Goal: Task Accomplishment & Management: Manage account settings

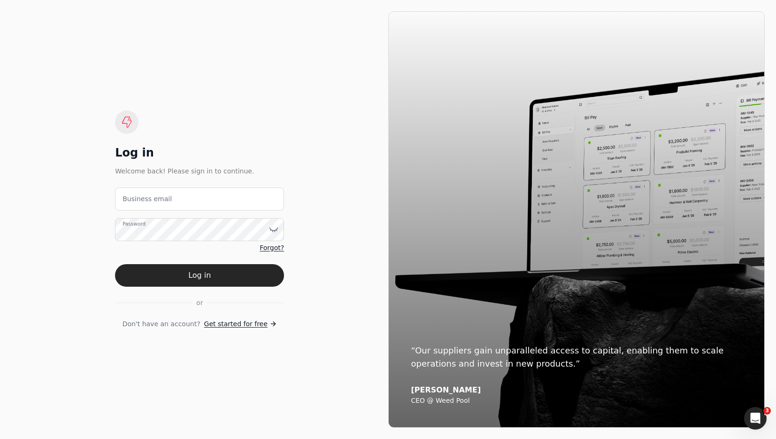
click at [236, 194] on email "Business email" at bounding box center [199, 198] width 169 height 23
click at [204, 201] on email "team_innovative" at bounding box center [199, 198] width 169 height 23
click at [191, 203] on email "team_innovative" at bounding box center [199, 198] width 169 height 23
drag, startPoint x: 229, startPoint y: 203, endPoint x: 238, endPoint y: 203, distance: 8.9
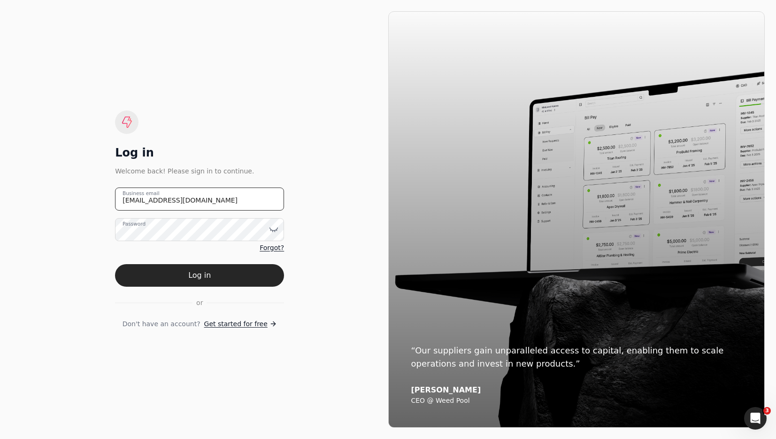
click at [229, 203] on email "[EMAIL_ADDRESS][DOMAIN_NAME]" at bounding box center [199, 198] width 169 height 23
drag, startPoint x: 181, startPoint y: 205, endPoint x: -92, endPoint y: 197, distance: 273.0
click at [0, 197] on html "Log in Welcome back! Please sign in to continue. [EMAIL_ADDRESS][DOMAIN_NAME] B…" at bounding box center [388, 219] width 776 height 439
type email "[EMAIL_ADDRESS][DOMAIN_NAME]"
drag, startPoint x: 195, startPoint y: 270, endPoint x: 228, endPoint y: 262, distance: 34.3
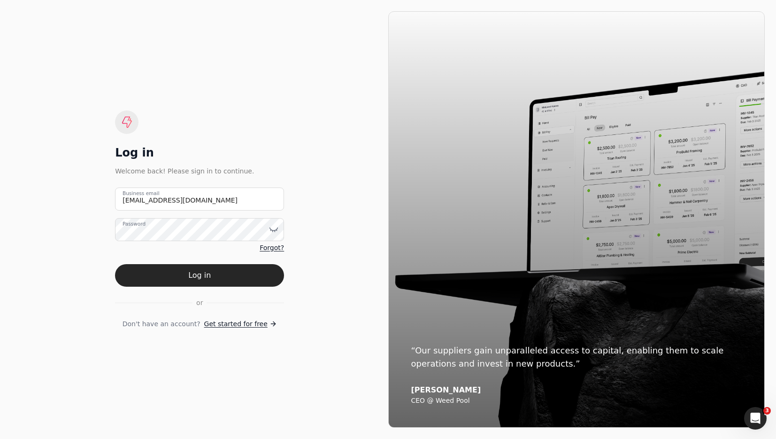
click at [195, 270] on button "Log in" at bounding box center [199, 275] width 169 height 23
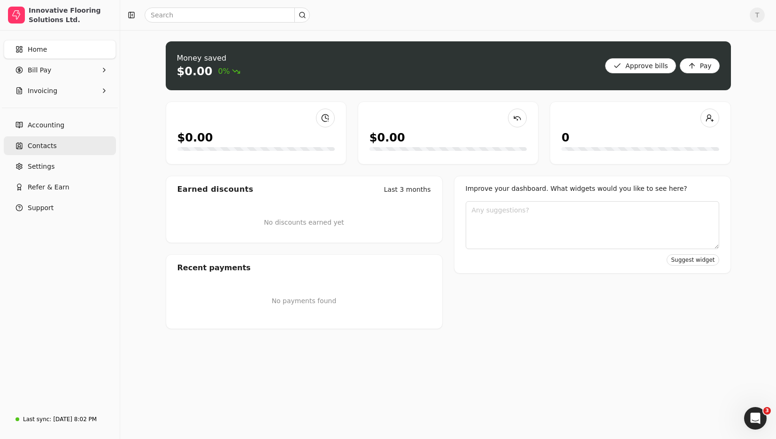
click at [52, 143] on span "Contacts" at bounding box center [42, 146] width 29 height 10
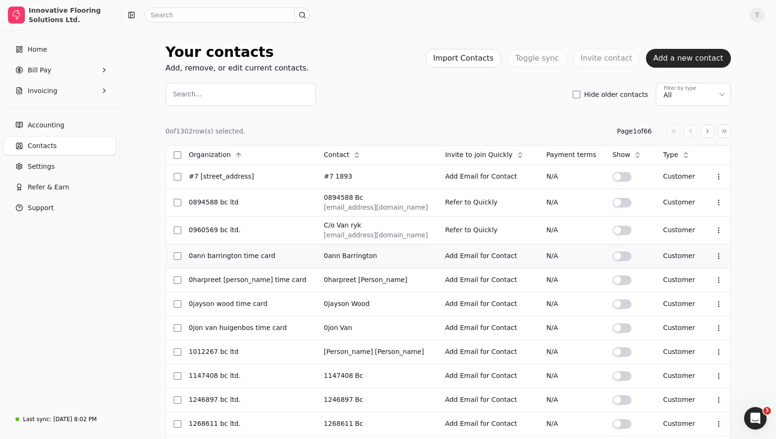
scroll to position [275, 0]
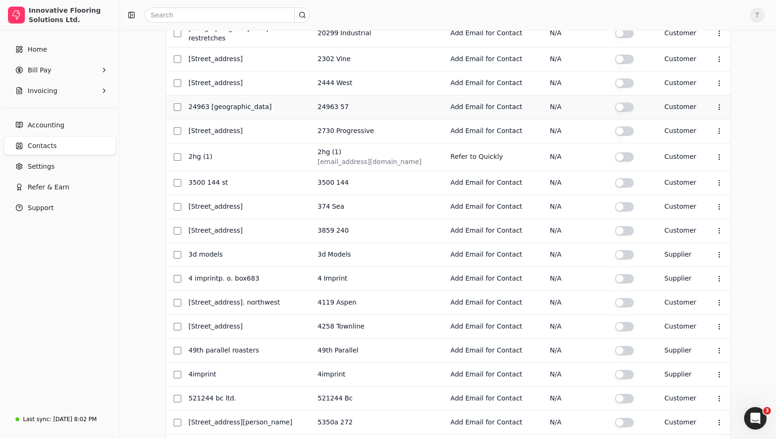
scroll to position [267, 0]
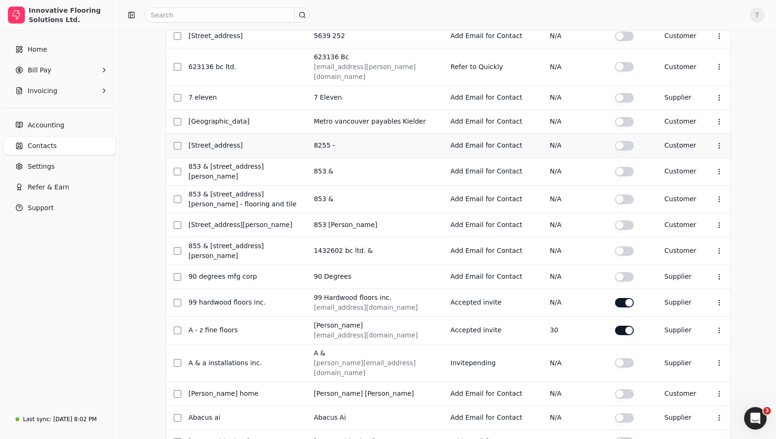
scroll to position [279, 0]
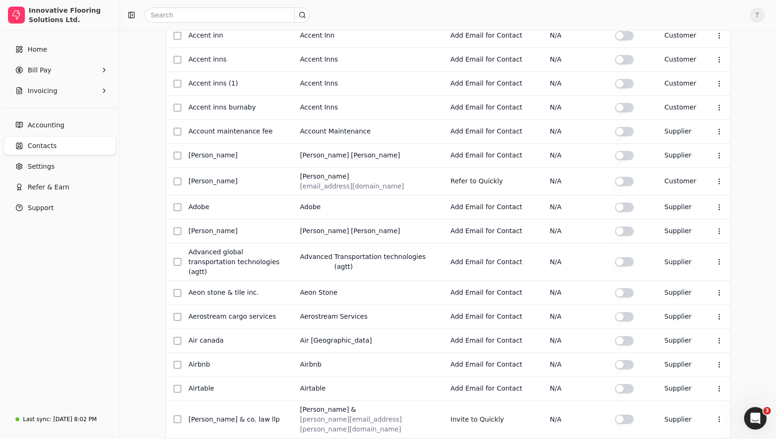
scroll to position [275, 0]
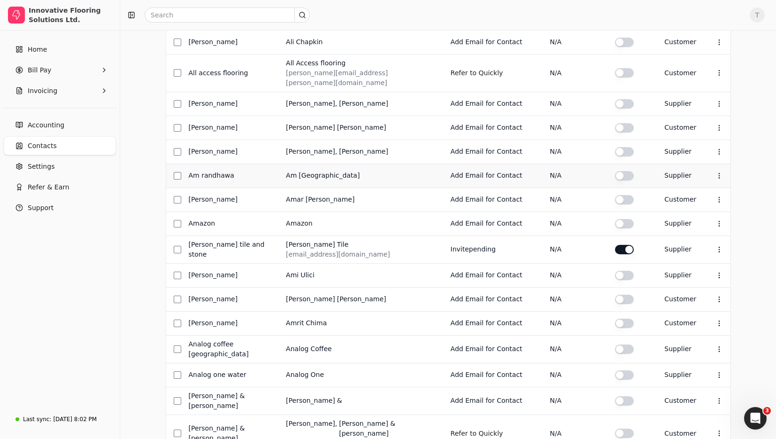
scroll to position [176, 0]
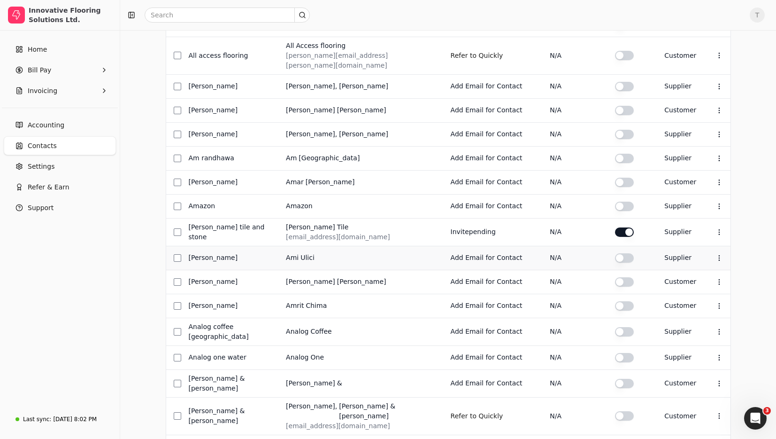
click at [615, 6] on button "button" at bounding box center [624, 0] width 19 height 9
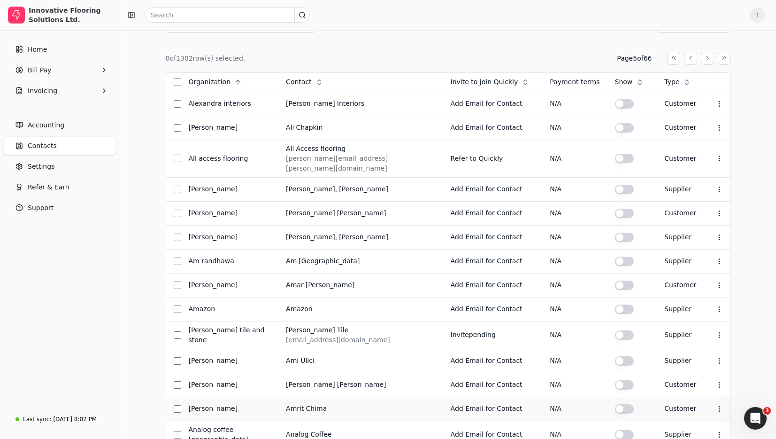
scroll to position [275, 0]
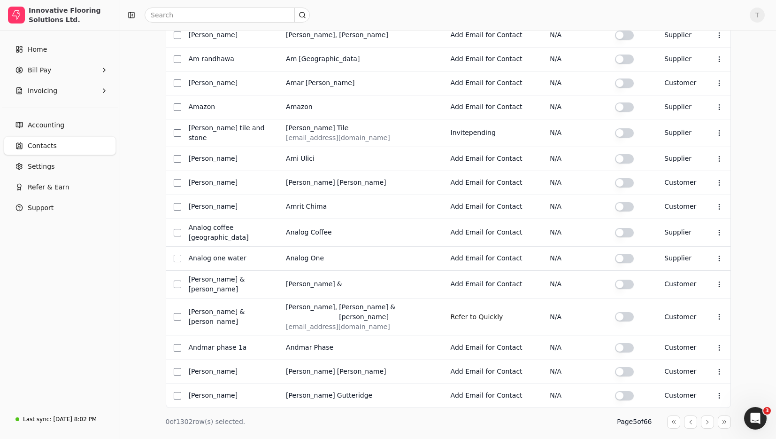
drag, startPoint x: 711, startPoint y: 394, endPoint x: 666, endPoint y: 375, distance: 48.4
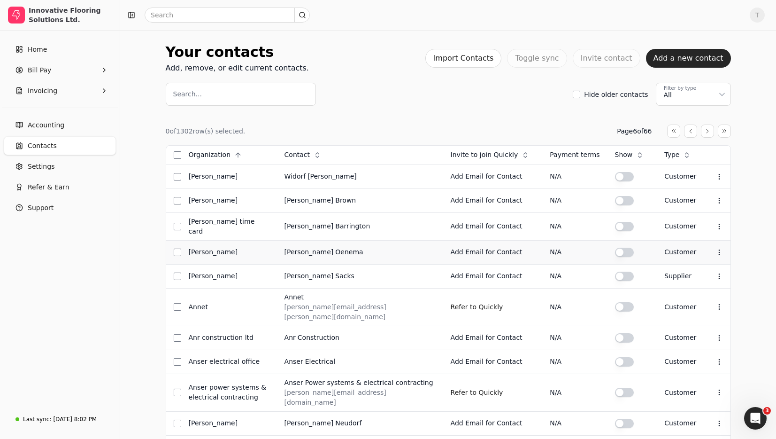
scroll to position [306, 0]
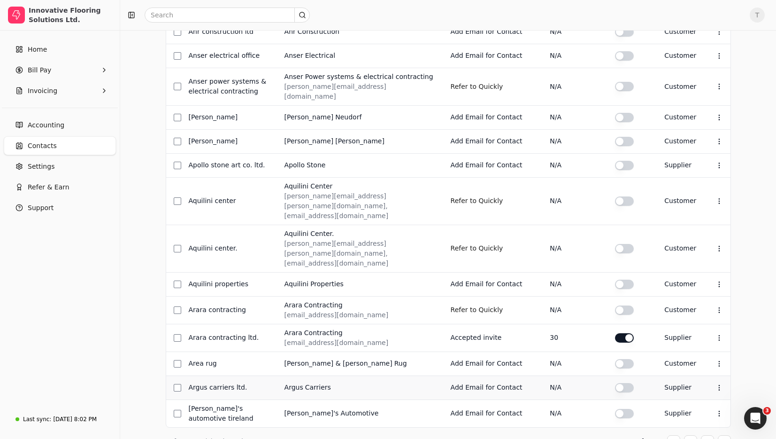
drag, startPoint x: 623, startPoint y: 295, endPoint x: 676, endPoint y: 333, distance: 65.6
click at [708, 387] on div "0 of 1302 row(s) selected. Page 6 of 66 Organization Context Menu Button Contac…" at bounding box center [449, 133] width 566 height 629
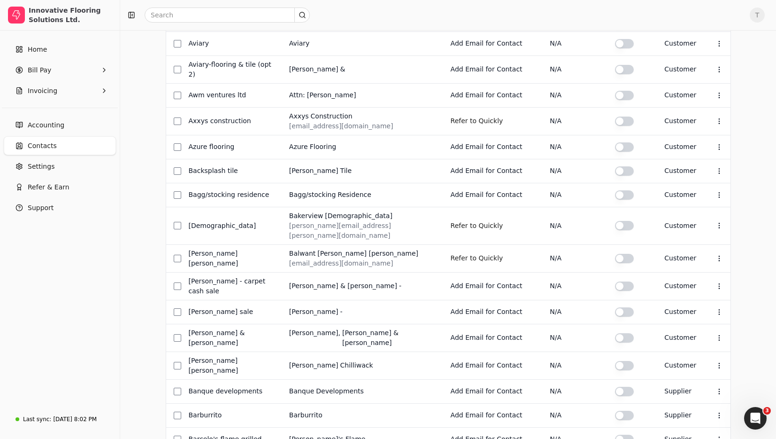
scroll to position [275, 0]
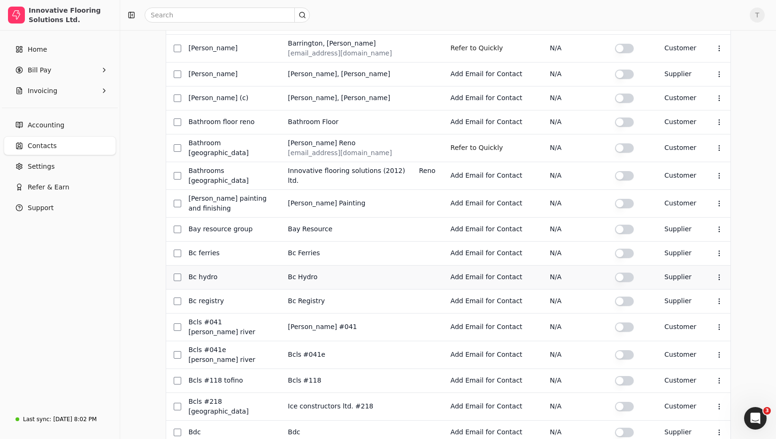
scroll to position [279, 0]
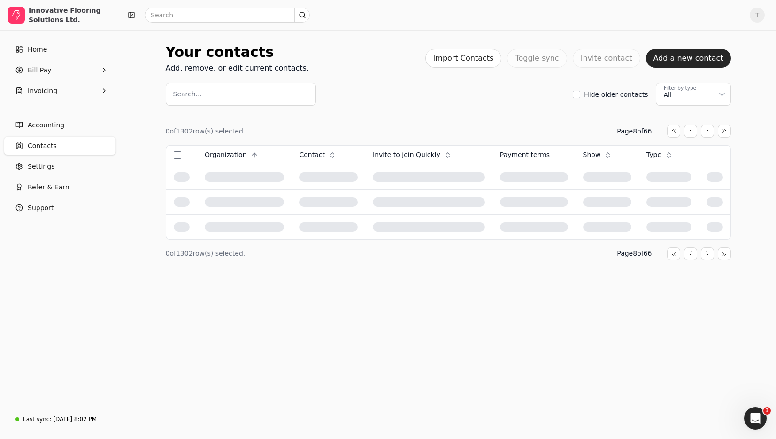
scroll to position [0, 0]
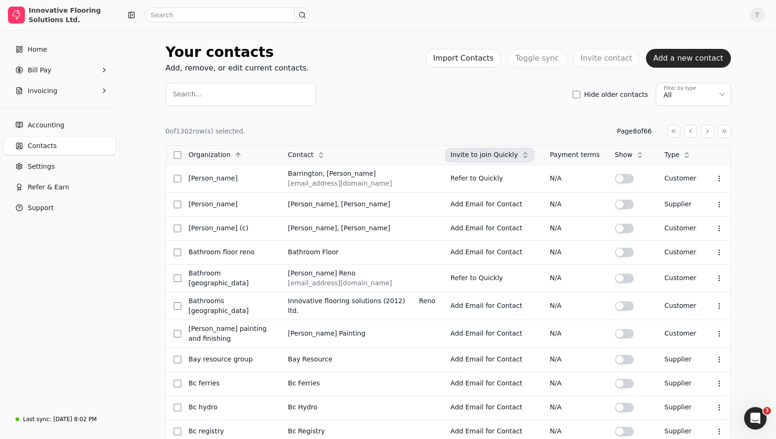
click at [495, 151] on span "Invite to join Quickly" at bounding box center [485, 155] width 68 height 10
click at [500, 192] on span "Descending" at bounding box center [486, 195] width 39 height 10
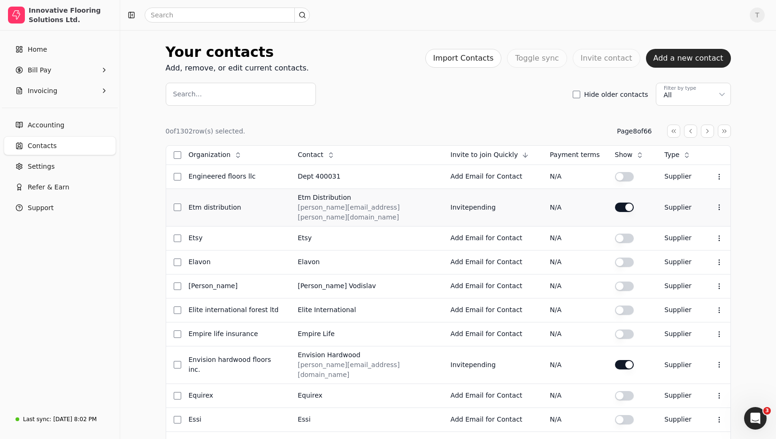
click at [621, 181] on button "button" at bounding box center [624, 176] width 19 height 9
click at [626, 181] on button "button" at bounding box center [624, 176] width 19 height 9
click at [494, 151] on span "Invite to join Quickly" at bounding box center [485, 155] width 68 height 10
click at [504, 180] on span "Ascending" at bounding box center [496, 178] width 34 height 10
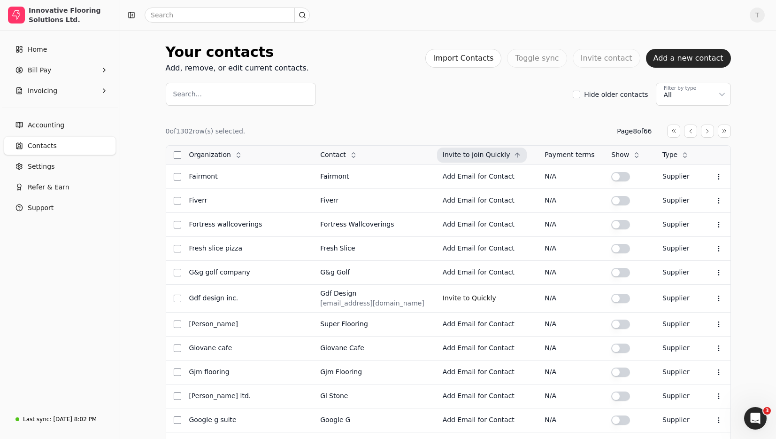
click at [514, 157] on icon at bounding box center [518, 155] width 8 height 8
click at [481, 193] on li "Descending" at bounding box center [482, 194] width 116 height 17
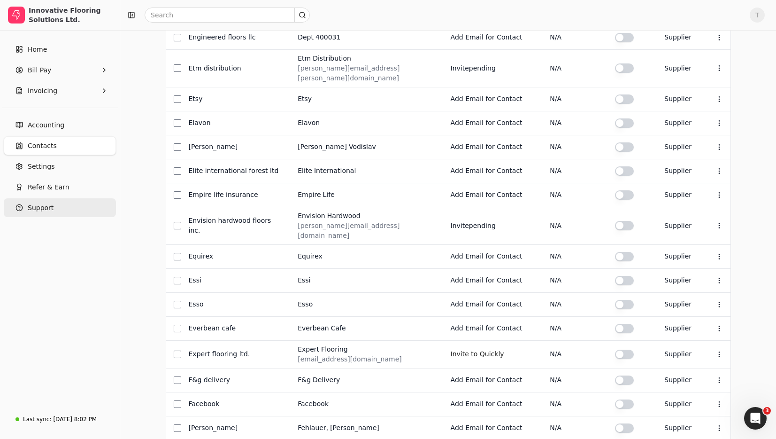
scroll to position [275, 0]
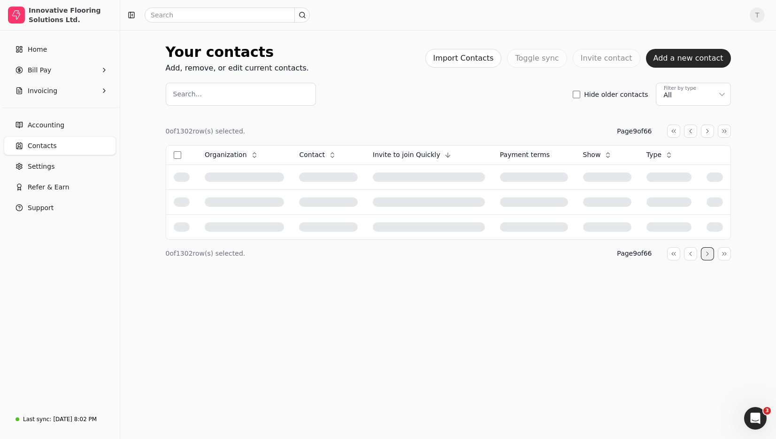
scroll to position [0, 0]
click at [707, 396] on div "Your contacts Add, remove, or edit current contacts. Import Contacts Toggle syn…" at bounding box center [448, 234] width 656 height 409
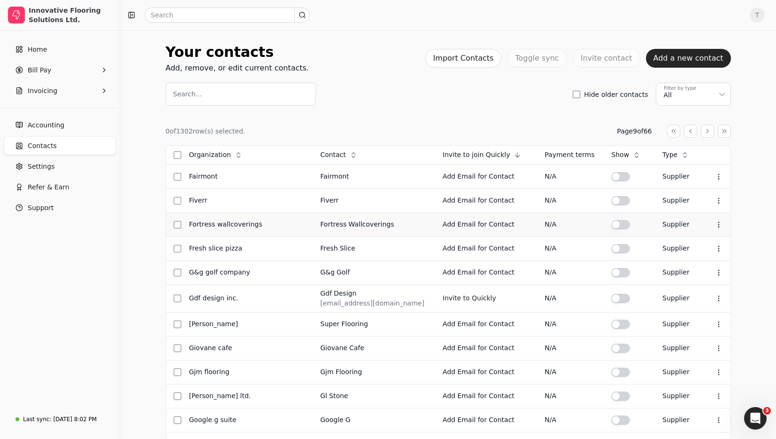
scroll to position [271, 0]
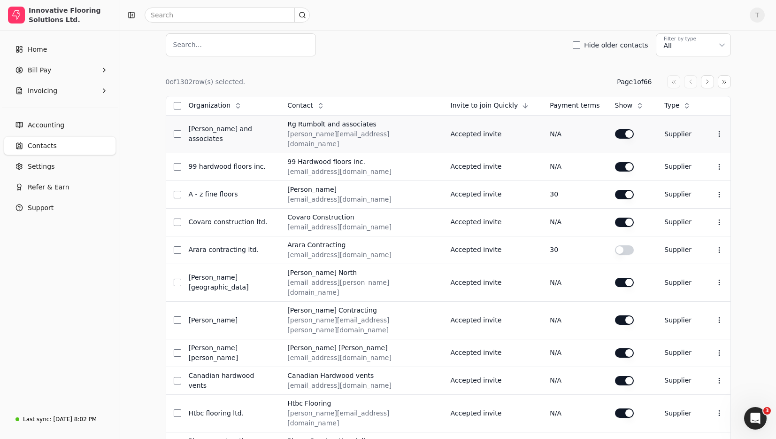
scroll to position [50, 0]
click at [618, 129] on button "button" at bounding box center [624, 132] width 19 height 9
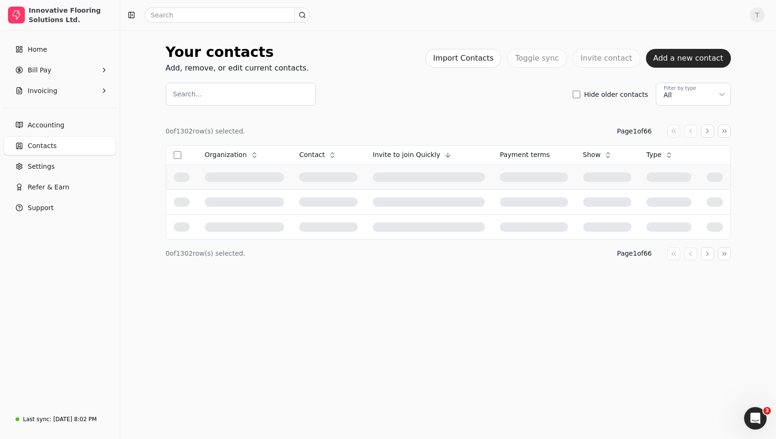
scroll to position [0, 0]
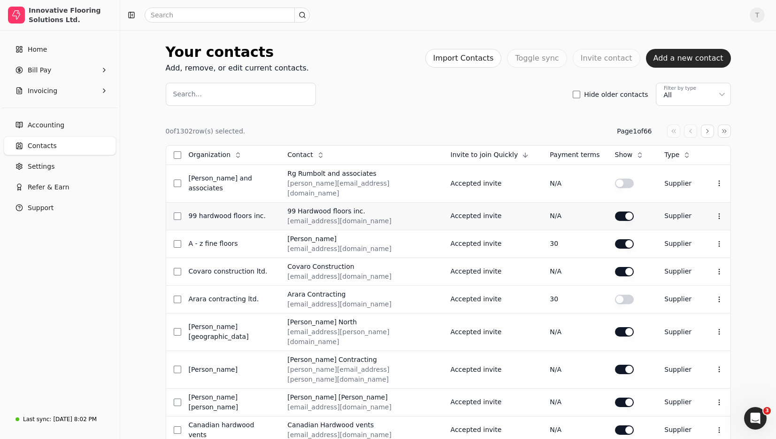
click at [620, 188] on button "button" at bounding box center [624, 183] width 19 height 9
click at [618, 188] on button "button" at bounding box center [624, 183] width 19 height 9
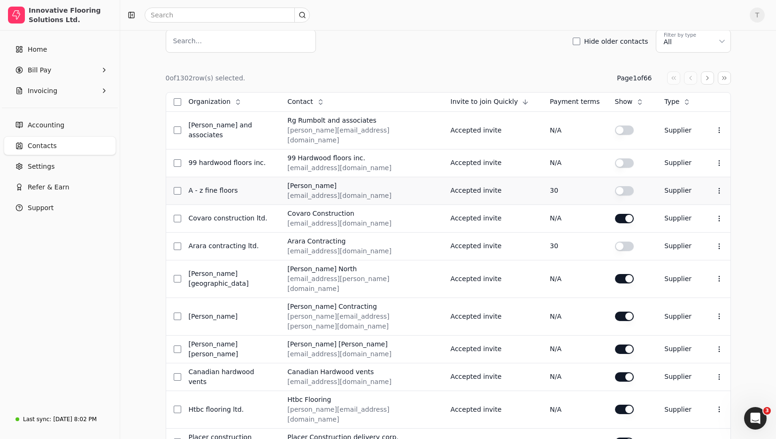
scroll to position [67, 0]
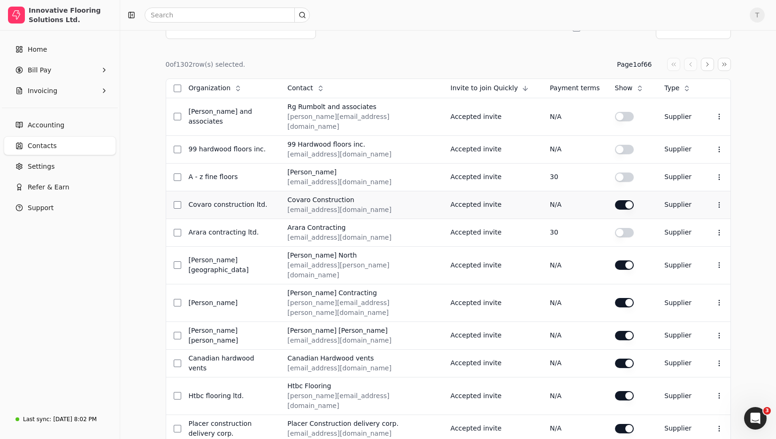
click at [618, 121] on button "button" at bounding box center [624, 116] width 19 height 9
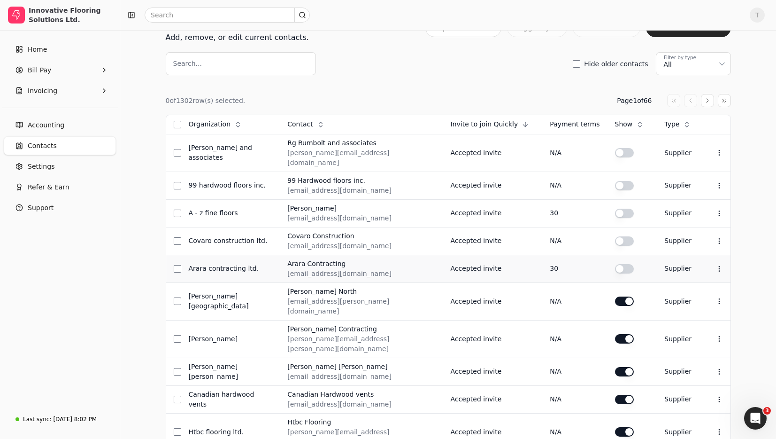
scroll to position [0, 0]
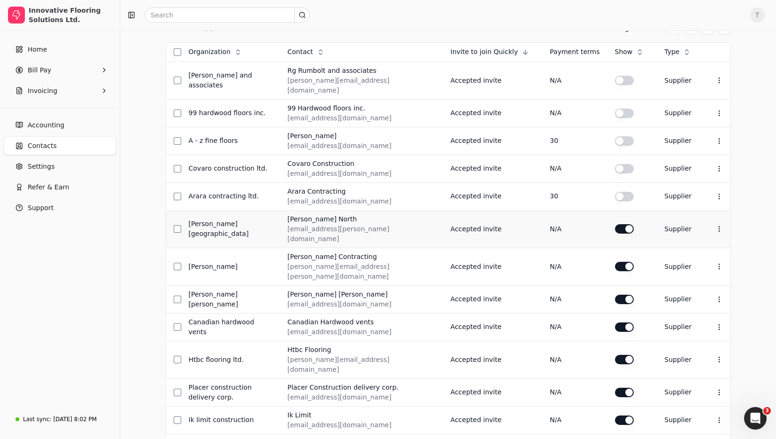
click at [620, 85] on button "button" at bounding box center [624, 80] width 19 height 9
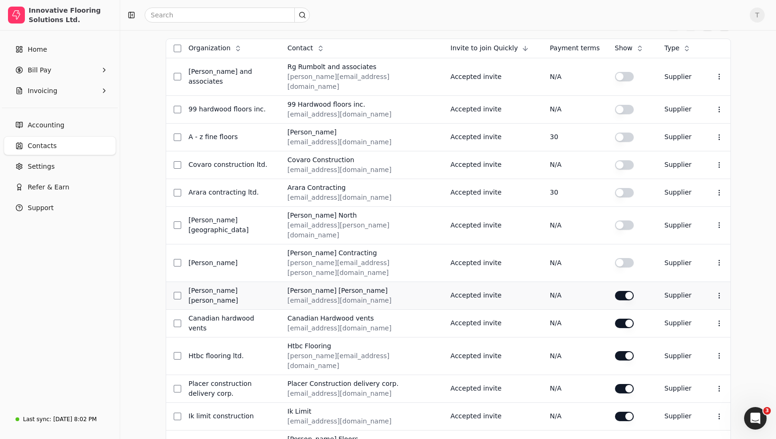
click at [621, 81] on button "button" at bounding box center [624, 76] width 19 height 9
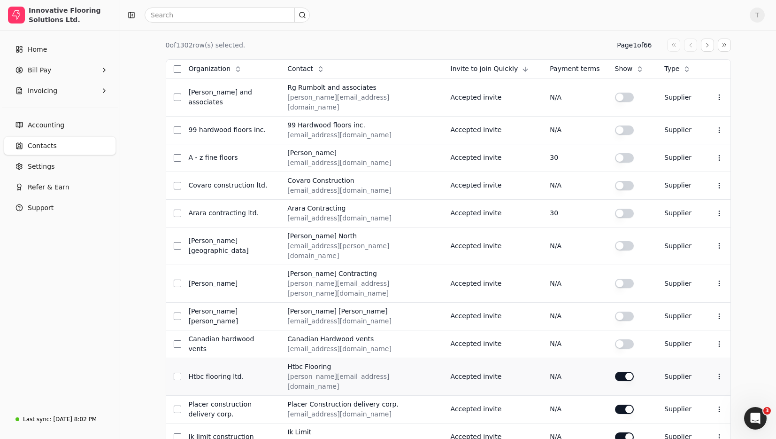
click at [616, 102] on button "button" at bounding box center [624, 97] width 19 height 9
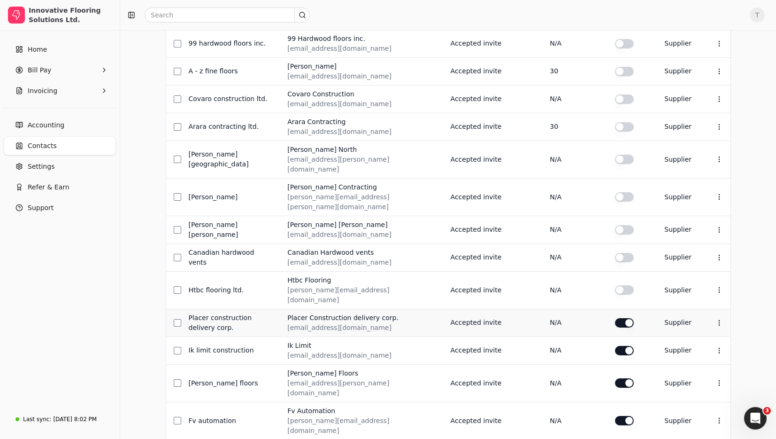
click at [620, 16] on button "button" at bounding box center [624, 10] width 19 height 9
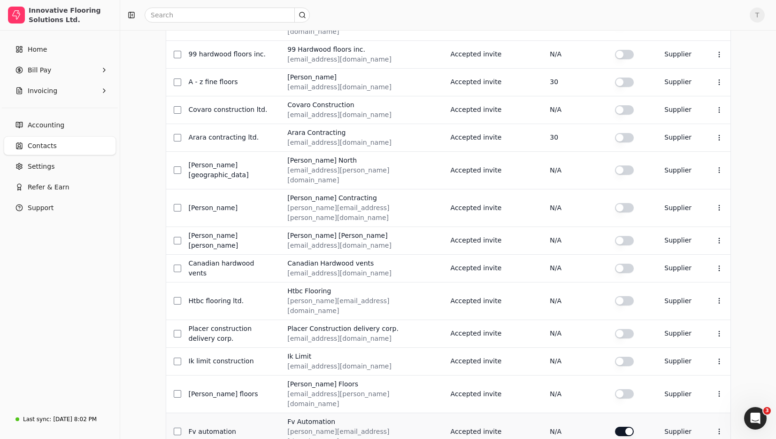
click at [619, 26] on button "button" at bounding box center [624, 21] width 19 height 9
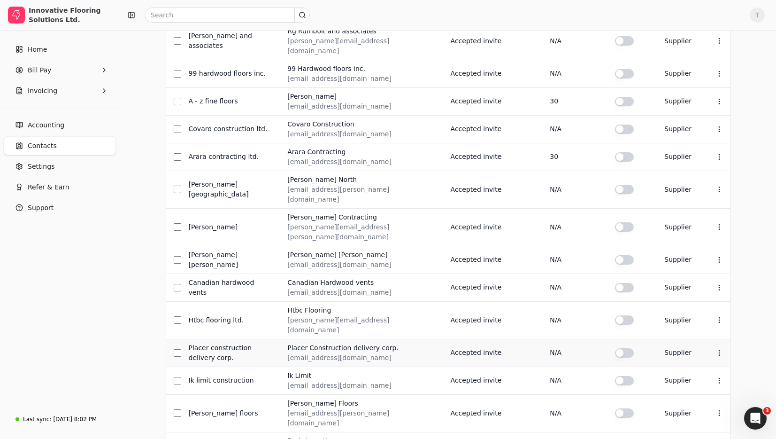
scroll to position [339, 0]
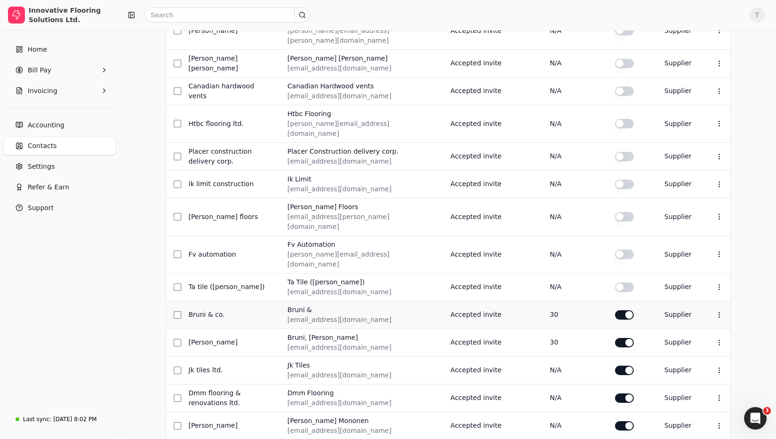
drag, startPoint x: 614, startPoint y: 281, endPoint x: 639, endPoint y: 289, distance: 26.1
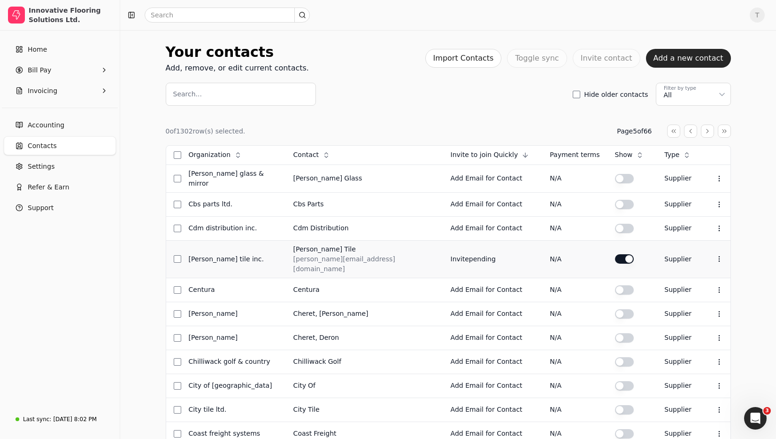
click at [615, 183] on button "button" at bounding box center [624, 178] width 19 height 9
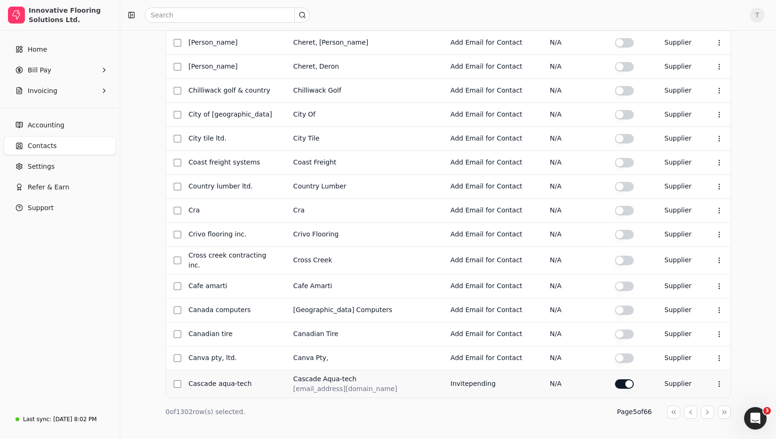
drag, startPoint x: 707, startPoint y: 396, endPoint x: 732, endPoint y: 421, distance: 35.5
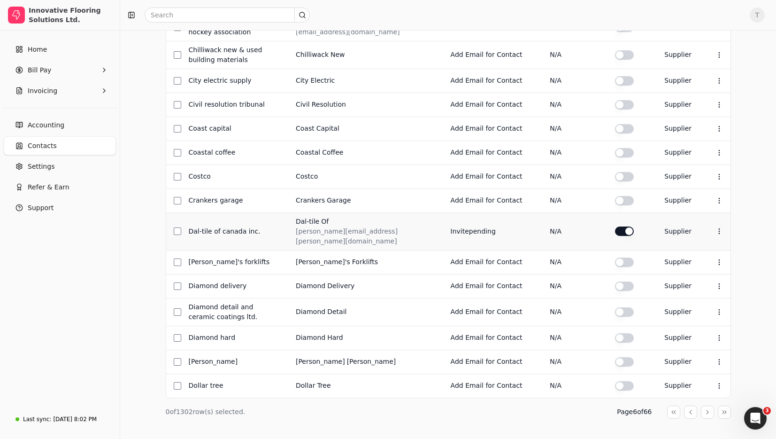
drag, startPoint x: 709, startPoint y: 395, endPoint x: 699, endPoint y: 391, distance: 10.6
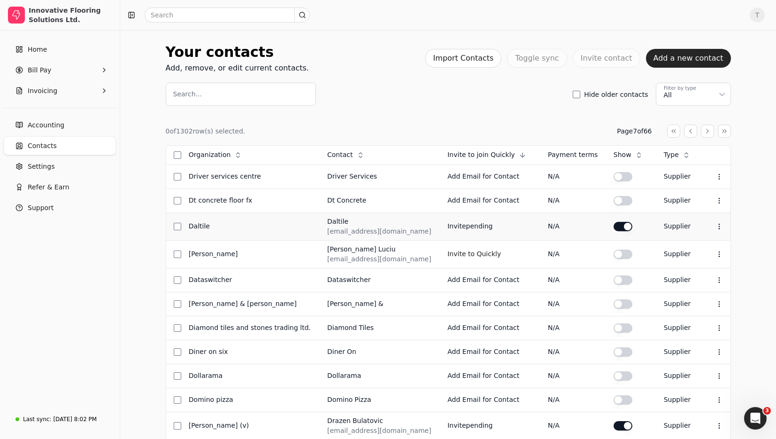
click at [618, 181] on button "button" at bounding box center [623, 176] width 19 height 9
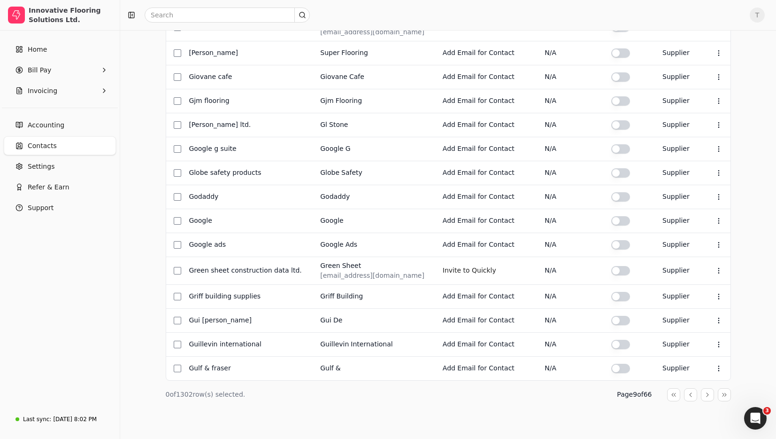
drag, startPoint x: 708, startPoint y: 393, endPoint x: 656, endPoint y: 372, distance: 56.5
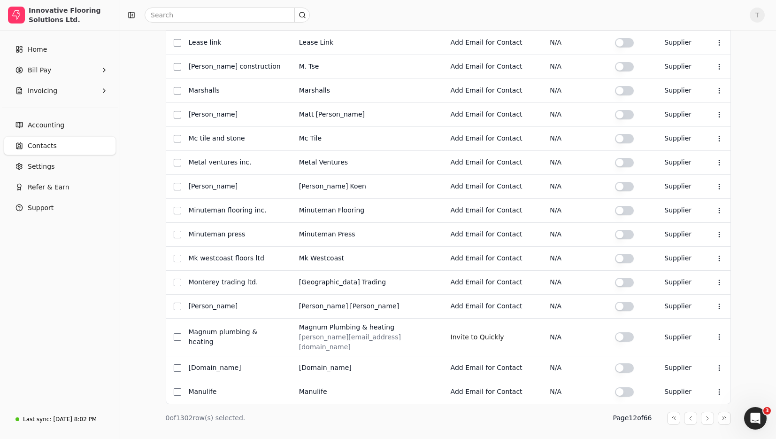
drag, startPoint x: 710, startPoint y: 396, endPoint x: 613, endPoint y: 364, distance: 102.3
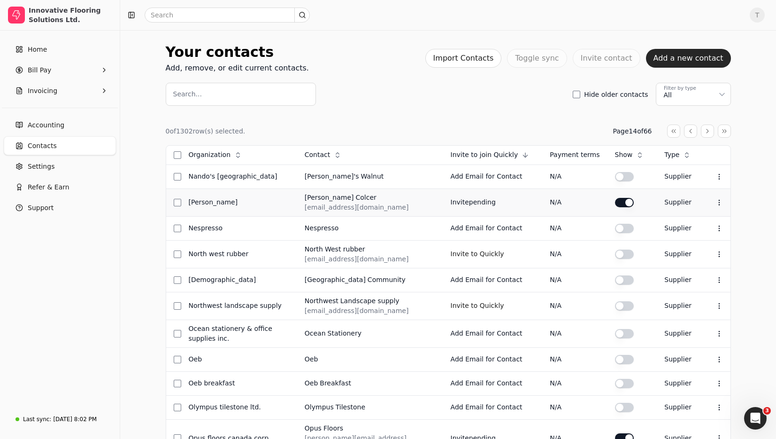
click at [615, 181] on button "button" at bounding box center [624, 176] width 19 height 9
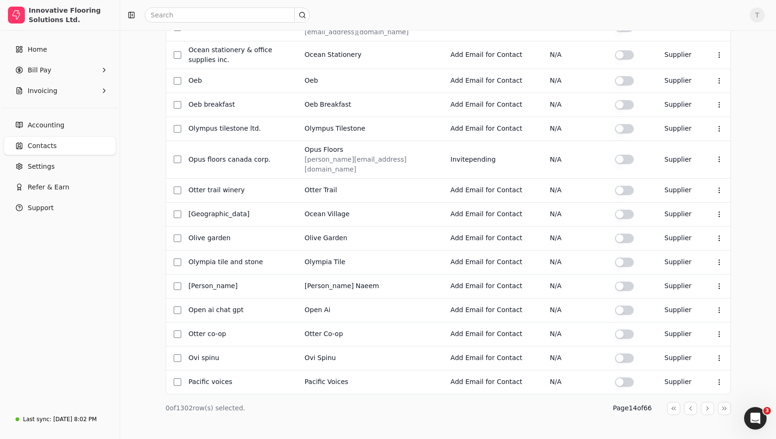
drag, startPoint x: 706, startPoint y: 392, endPoint x: 676, endPoint y: 376, distance: 33.8
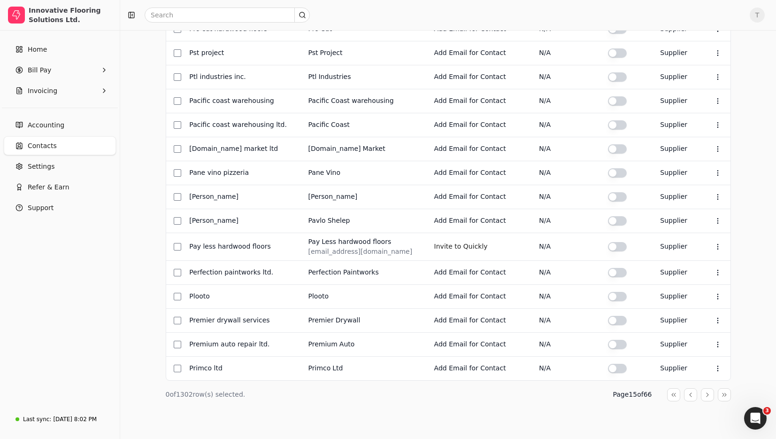
drag, startPoint x: 706, startPoint y: 393, endPoint x: 689, endPoint y: 382, distance: 20.5
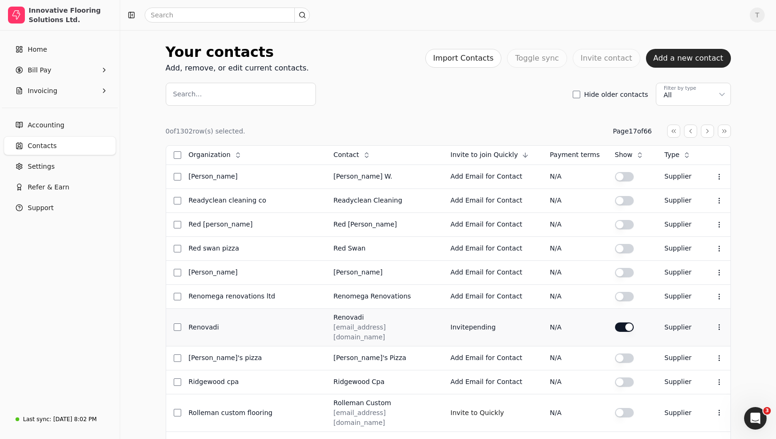
drag, startPoint x: 621, startPoint y: 323, endPoint x: 574, endPoint y: 309, distance: 49.0
click at [621, 181] on button "button" at bounding box center [624, 176] width 19 height 9
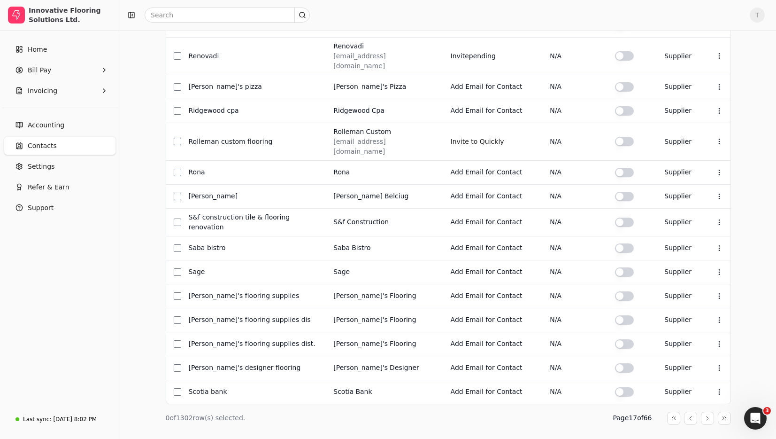
drag, startPoint x: 708, startPoint y: 395, endPoint x: 659, endPoint y: 371, distance: 54.8
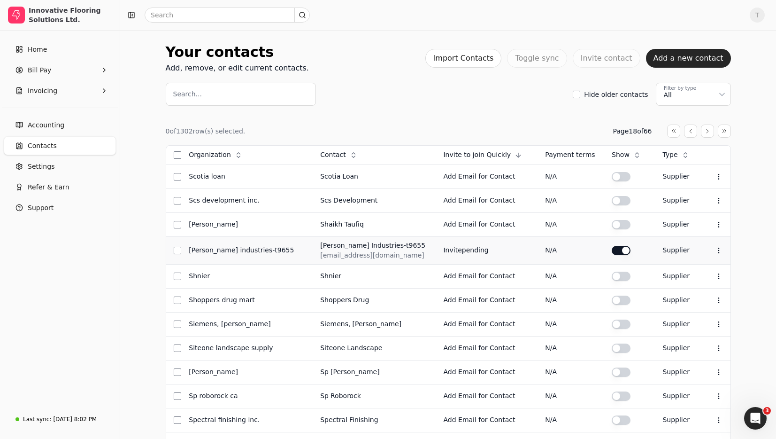
click at [612, 181] on button "button" at bounding box center [621, 176] width 19 height 9
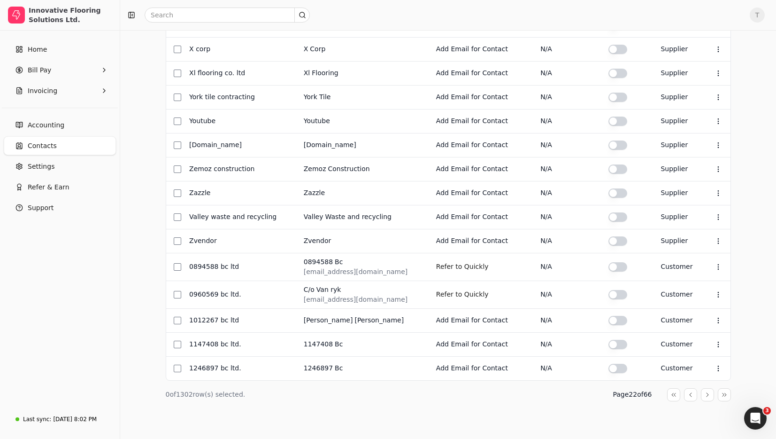
drag, startPoint x: 706, startPoint y: 396, endPoint x: 699, endPoint y: 391, distance: 9.1
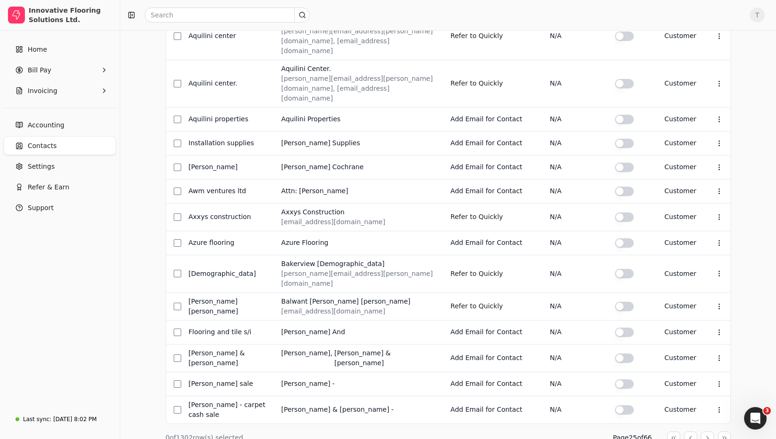
drag, startPoint x: 709, startPoint y: 396, endPoint x: 751, endPoint y: 438, distance: 59.8
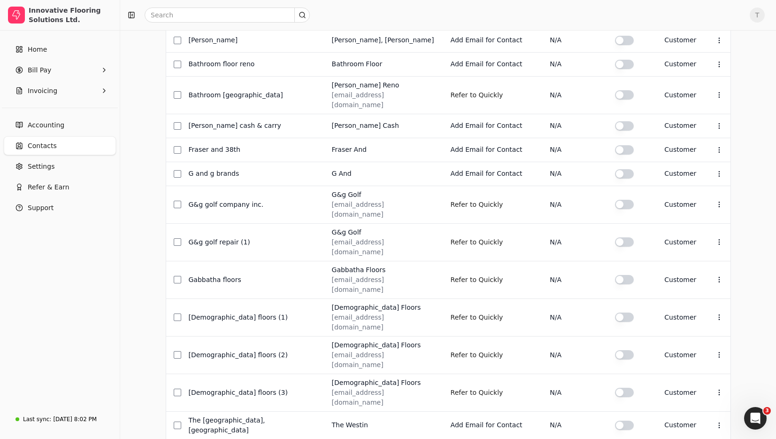
drag, startPoint x: 707, startPoint y: 396, endPoint x: 731, endPoint y: 396, distance: 23.5
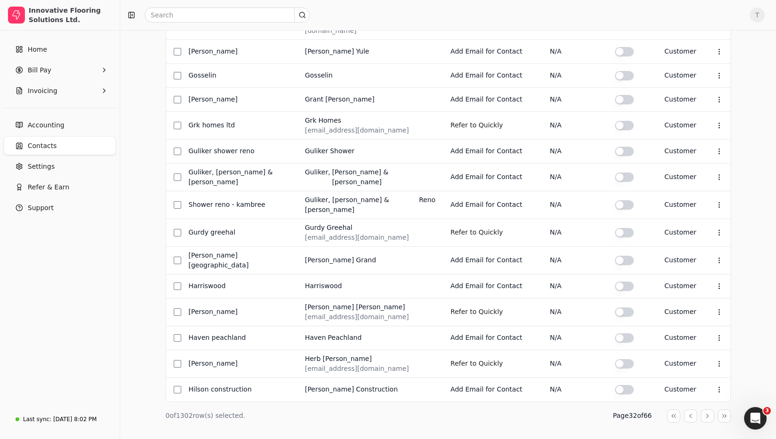
drag, startPoint x: 706, startPoint y: 393, endPoint x: 713, endPoint y: 400, distance: 10.3
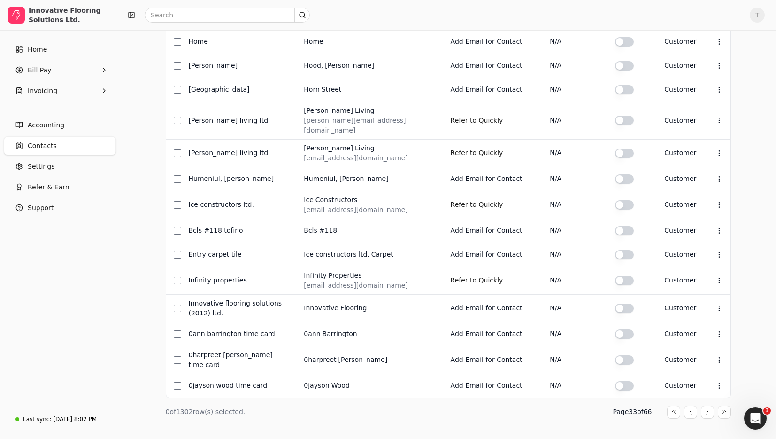
drag, startPoint x: 708, startPoint y: 397, endPoint x: 711, endPoint y: 410, distance: 13.0
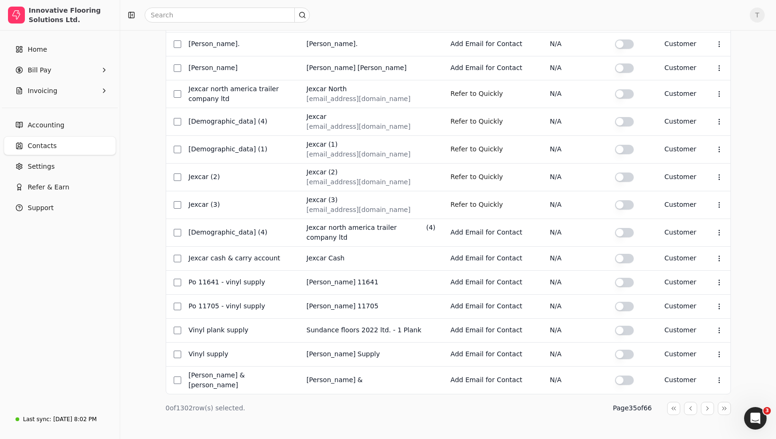
drag, startPoint x: 708, startPoint y: 394, endPoint x: 669, endPoint y: 378, distance: 41.5
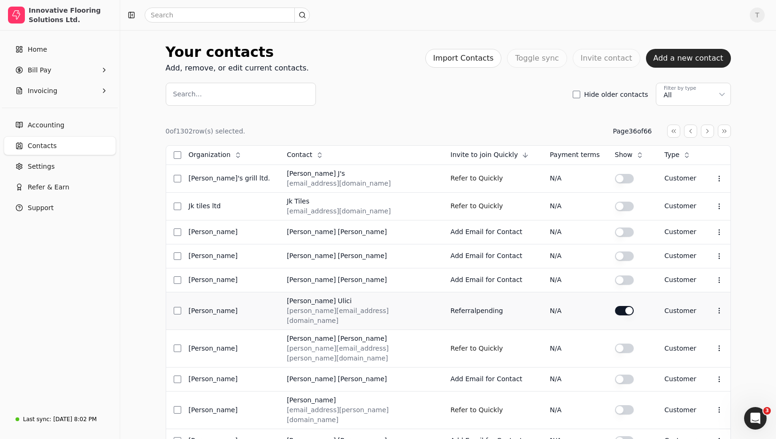
click at [615, 183] on button "button" at bounding box center [624, 178] width 19 height 9
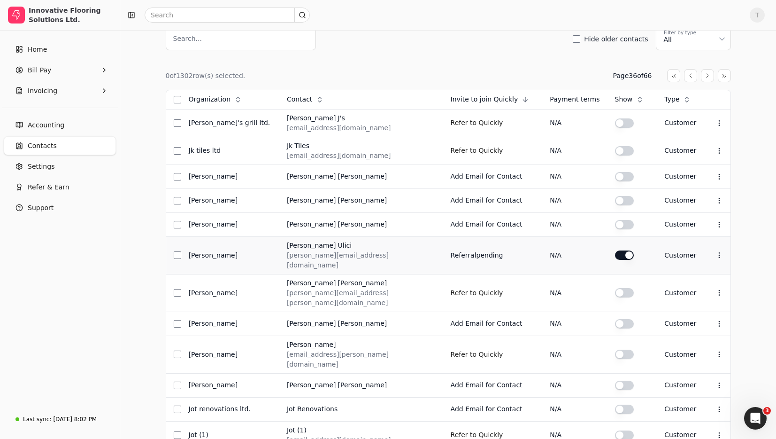
click at [615, 128] on button "button" at bounding box center [624, 122] width 19 height 9
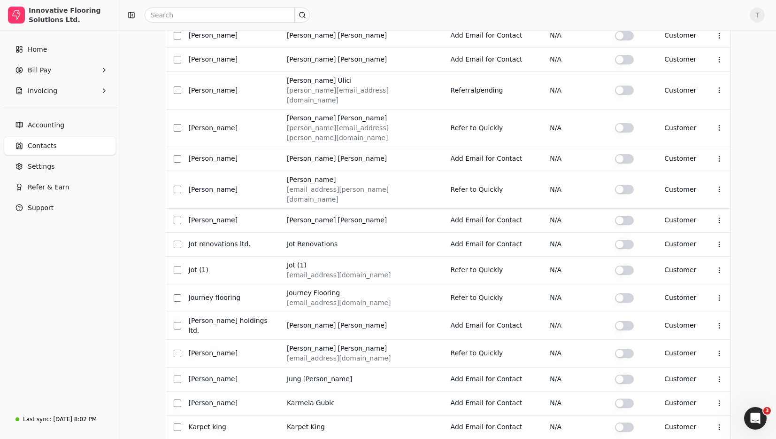
scroll to position [294, 0]
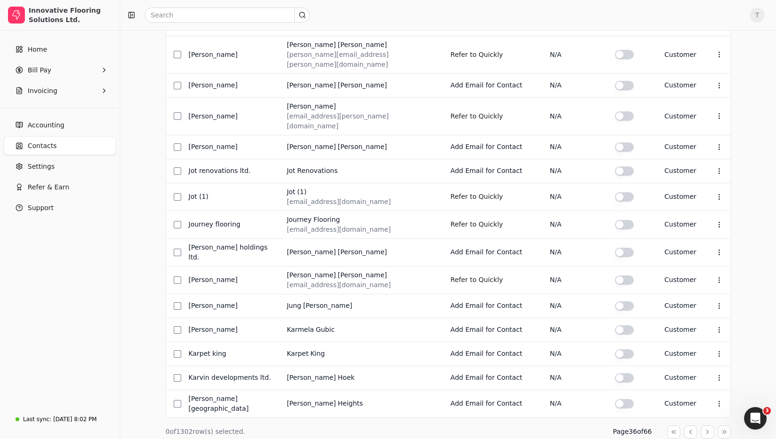
drag, startPoint x: 707, startPoint y: 397, endPoint x: 696, endPoint y: 392, distance: 12.2
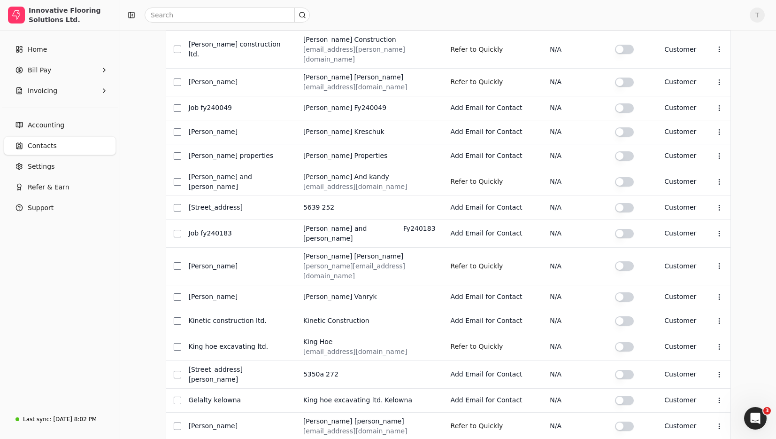
scroll to position [290, 0]
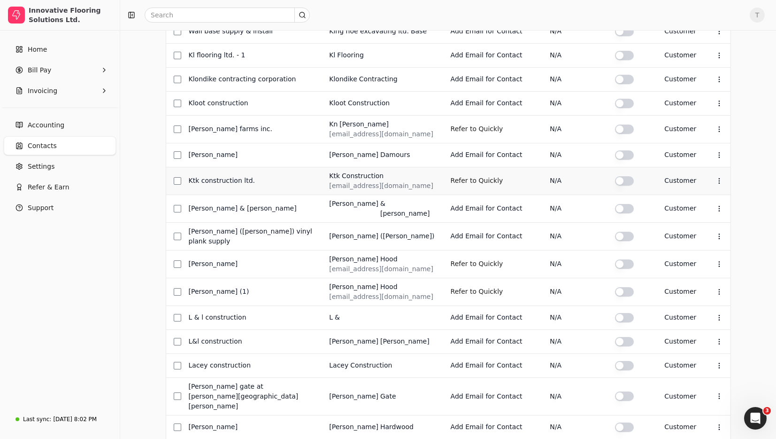
scroll to position [282, 0]
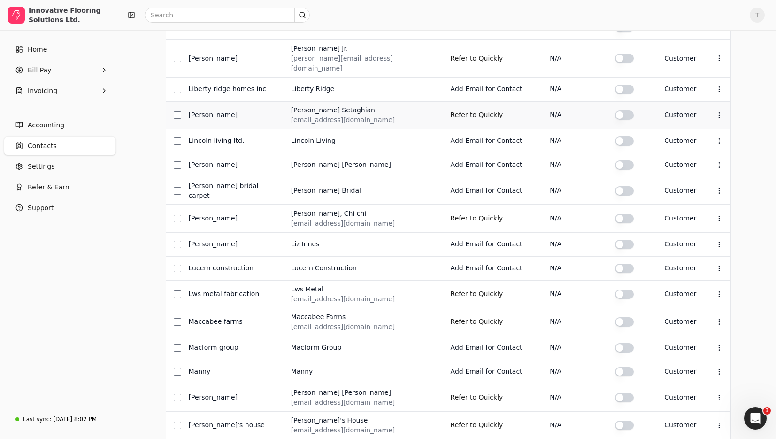
scroll to position [294, 0]
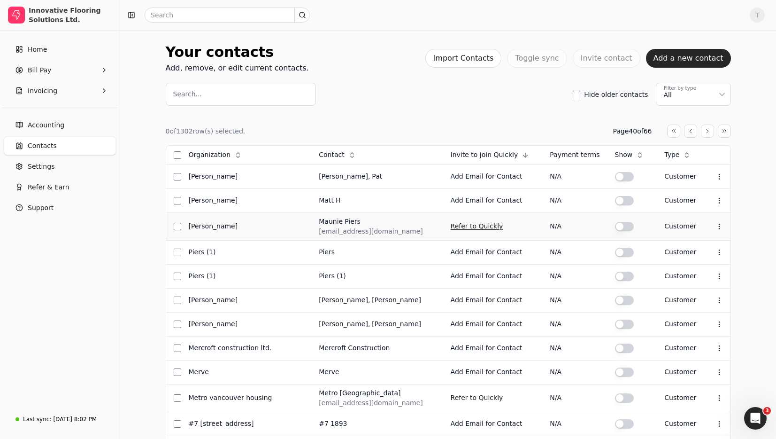
scroll to position [271, 0]
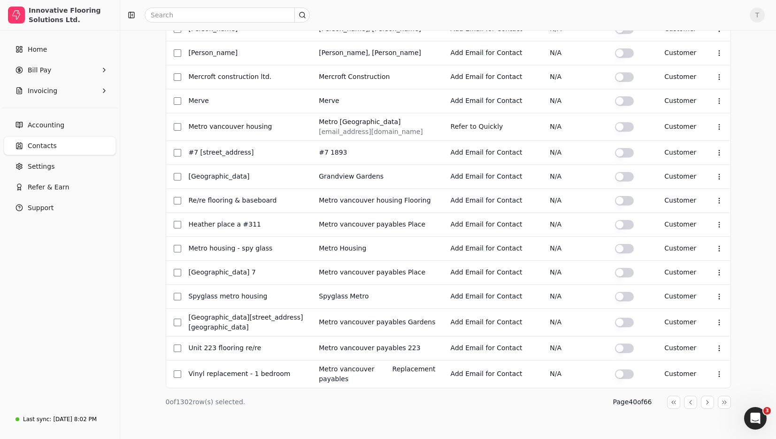
drag, startPoint x: 706, startPoint y: 395, endPoint x: 677, endPoint y: 355, distance: 49.0
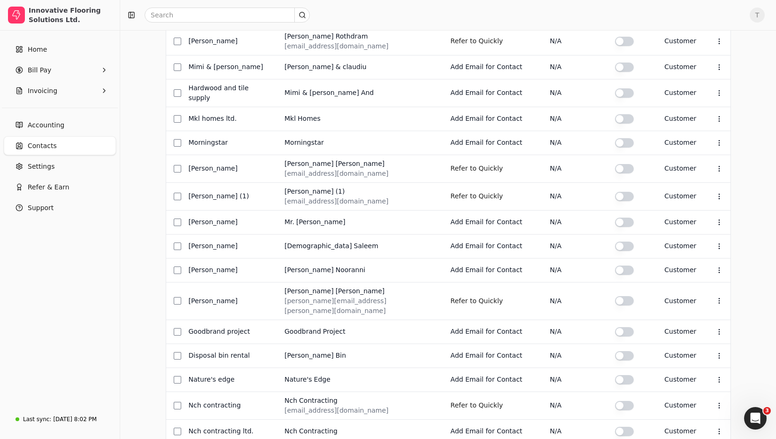
scroll to position [282, 0]
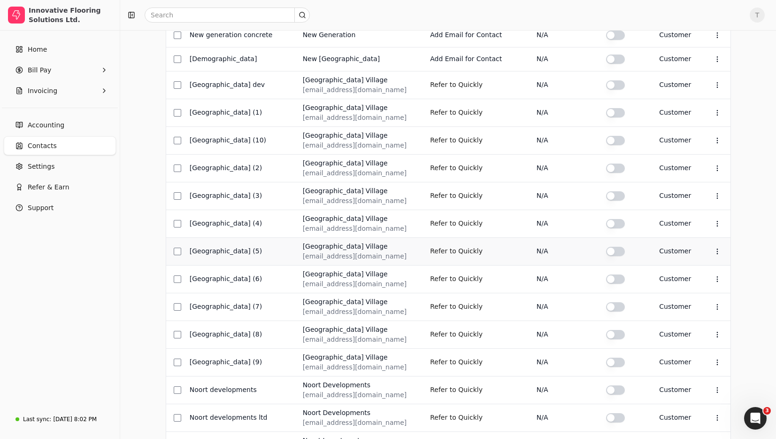
scroll to position [316, 0]
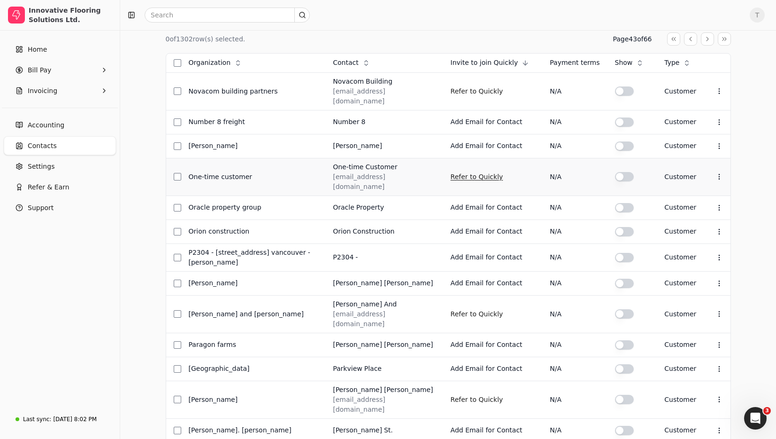
scroll to position [282, 0]
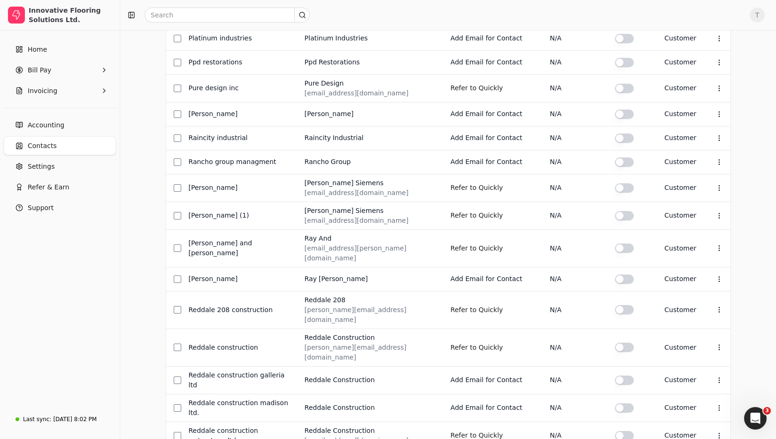
scroll to position [290, 0]
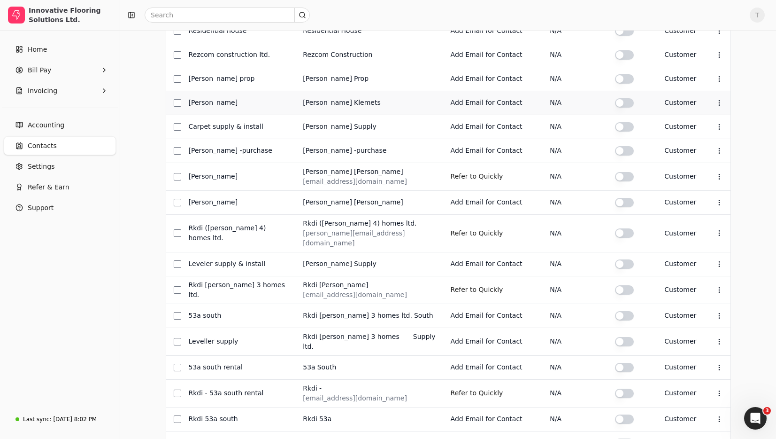
scroll to position [286, 0]
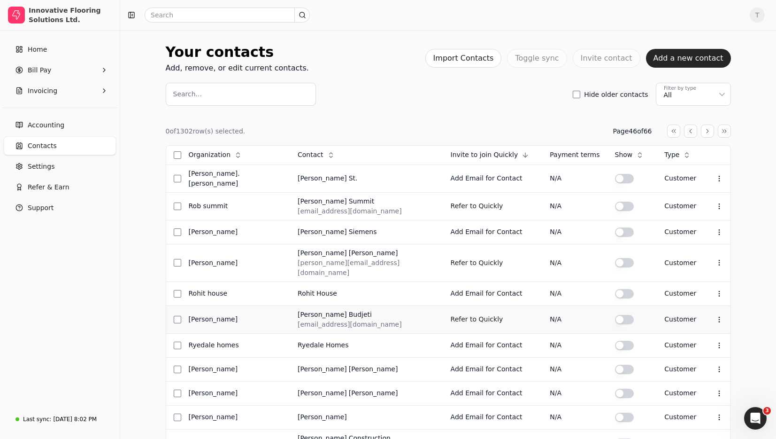
scroll to position [282, 0]
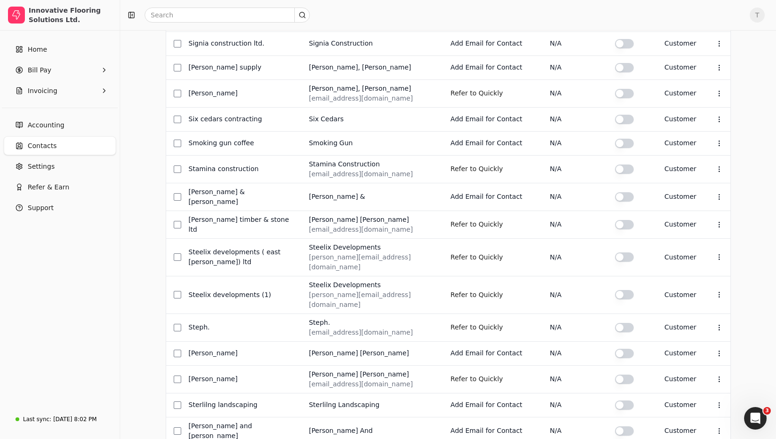
scroll to position [294, 0]
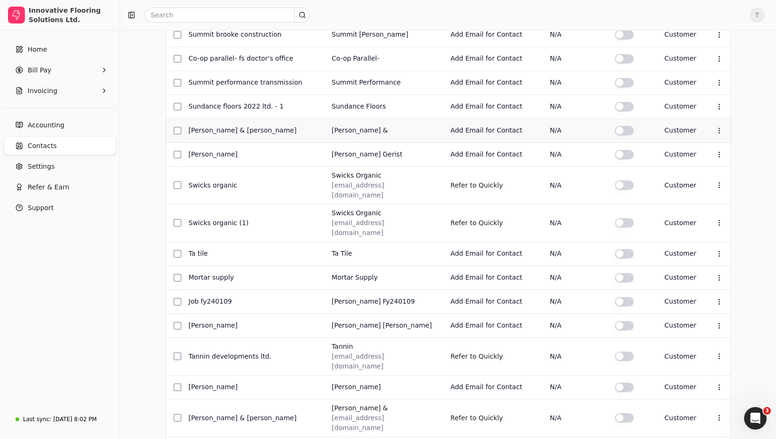
scroll to position [286, 0]
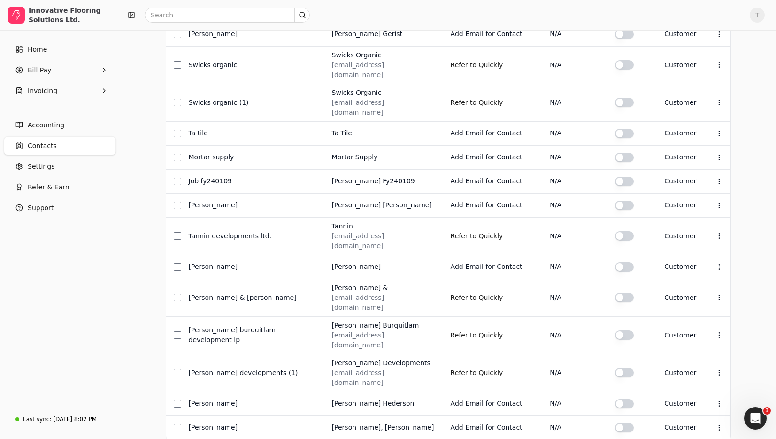
drag, startPoint x: 706, startPoint y: 398, endPoint x: 743, endPoint y: 413, distance: 40.0
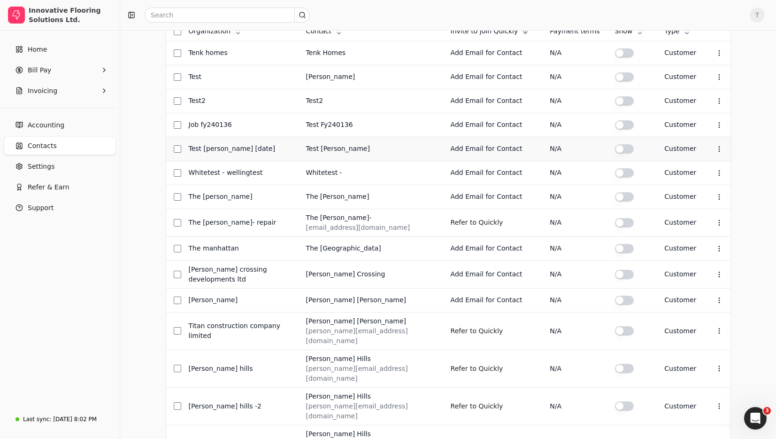
scroll to position [294, 0]
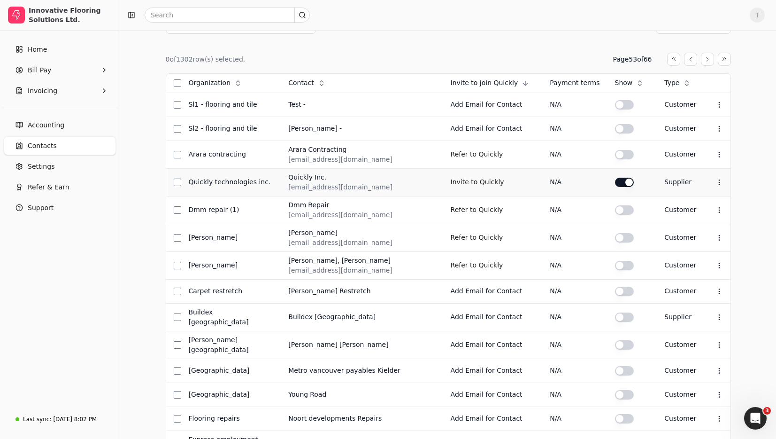
drag, startPoint x: 615, startPoint y: 181, endPoint x: 636, endPoint y: 190, distance: 22.9
click at [615, 109] on button "button" at bounding box center [624, 104] width 19 height 9
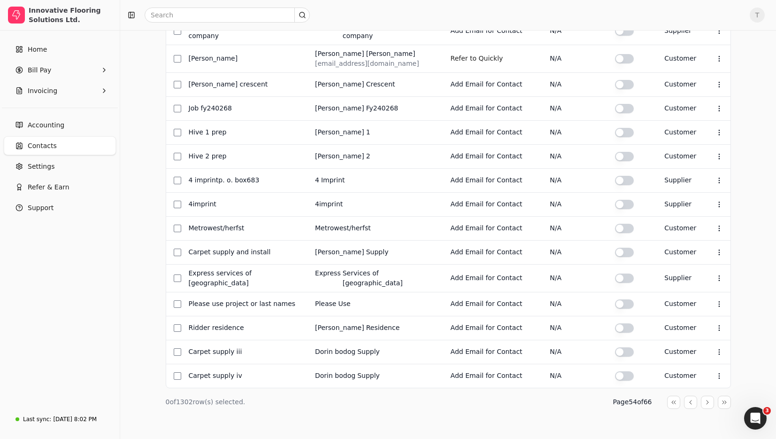
drag, startPoint x: 706, startPoint y: 393, endPoint x: 689, endPoint y: 385, distance: 19.6
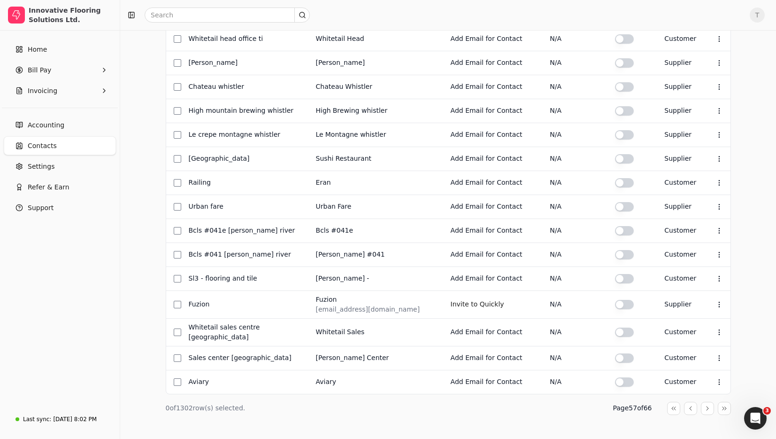
drag, startPoint x: 708, startPoint y: 394, endPoint x: 702, endPoint y: 392, distance: 6.4
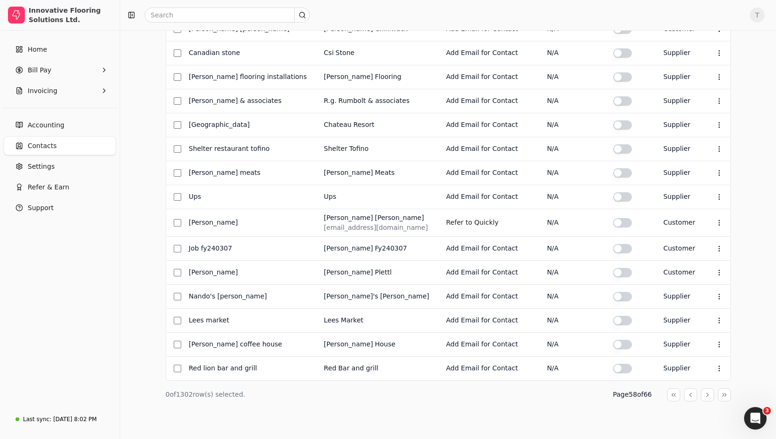
drag, startPoint x: 710, startPoint y: 399, endPoint x: 676, endPoint y: 374, distance: 42.1
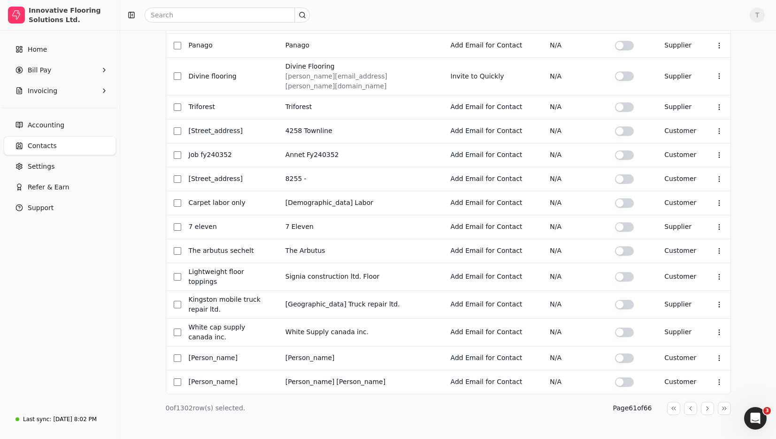
drag, startPoint x: 707, startPoint y: 392, endPoint x: 701, endPoint y: 371, distance: 22.0
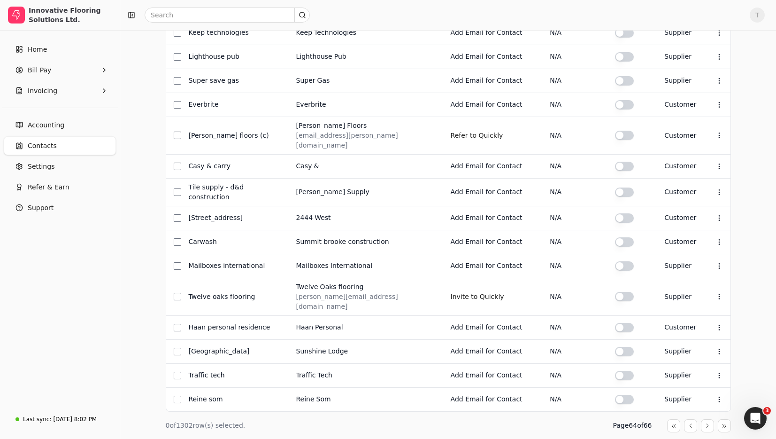
drag, startPoint x: 712, startPoint y: 395, endPoint x: 704, endPoint y: 390, distance: 9.3
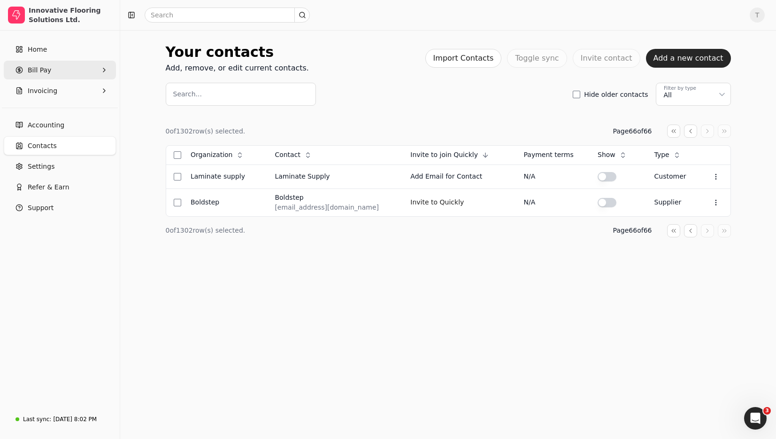
click at [51, 67] on Pay "Bill Pay" at bounding box center [60, 70] width 112 height 19
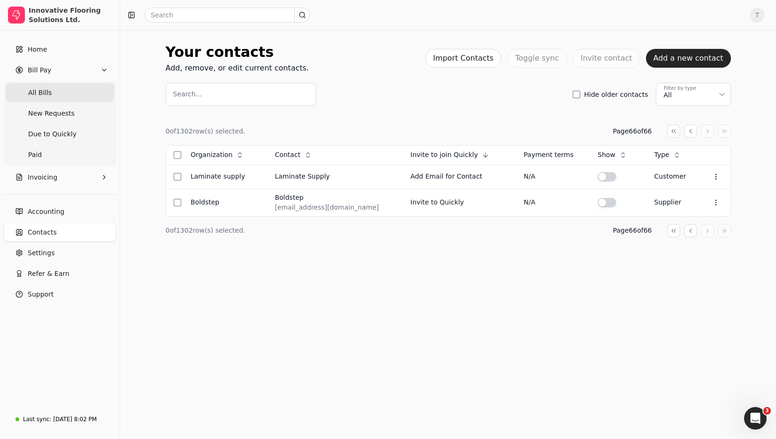
click at [58, 88] on Bills "All Bills" at bounding box center [60, 92] width 109 height 19
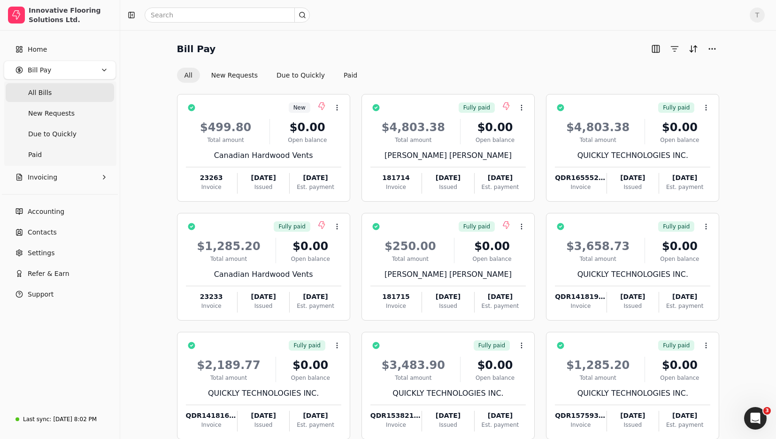
click at [472, 66] on div "Bill Pay All New Requests Due to Quickly Paid" at bounding box center [448, 61] width 543 height 41
click at [460, 58] on div "Bill Pay All New Requests Due to Quickly Paid" at bounding box center [448, 61] width 543 height 41
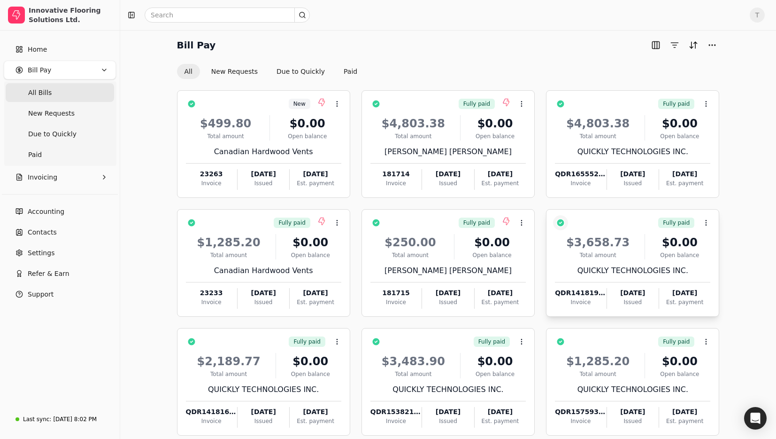
scroll to position [3, 0]
drag, startPoint x: 225, startPoint y: 70, endPoint x: 231, endPoint y: 74, distance: 6.1
click at [225, 70] on button "New Requests" at bounding box center [235, 71] width 62 height 15
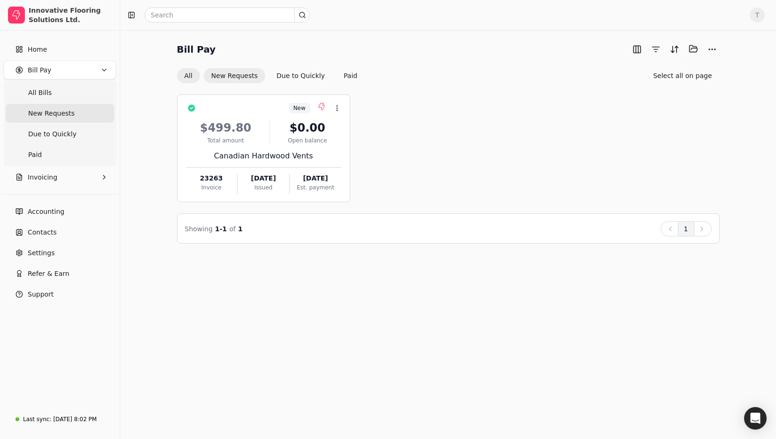
click at [189, 74] on button "All" at bounding box center [188, 75] width 23 height 15
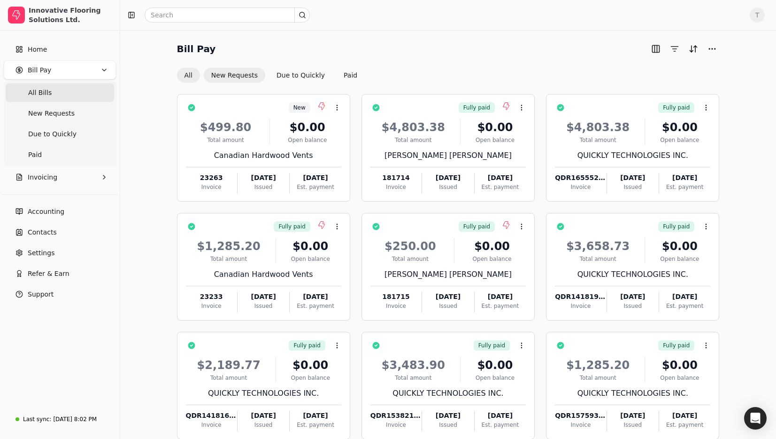
click at [233, 71] on button "New Requests" at bounding box center [235, 75] width 62 height 15
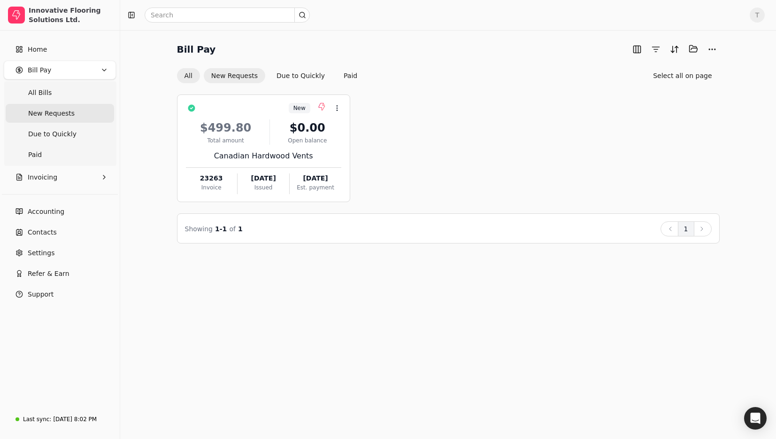
click at [191, 73] on button "All" at bounding box center [188, 75] width 23 height 15
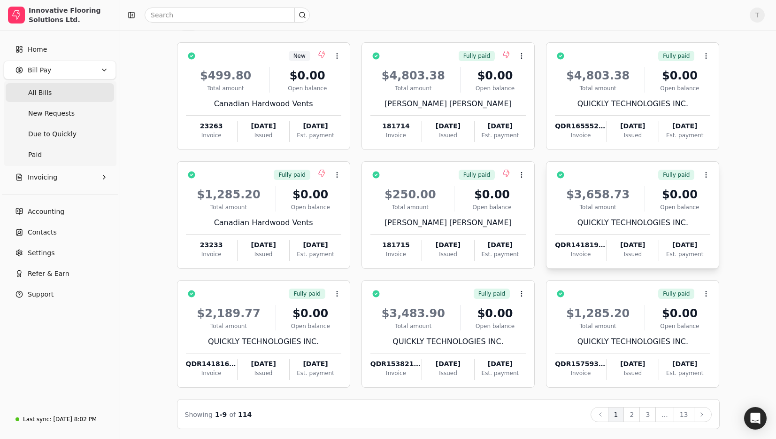
scroll to position [53, 0]
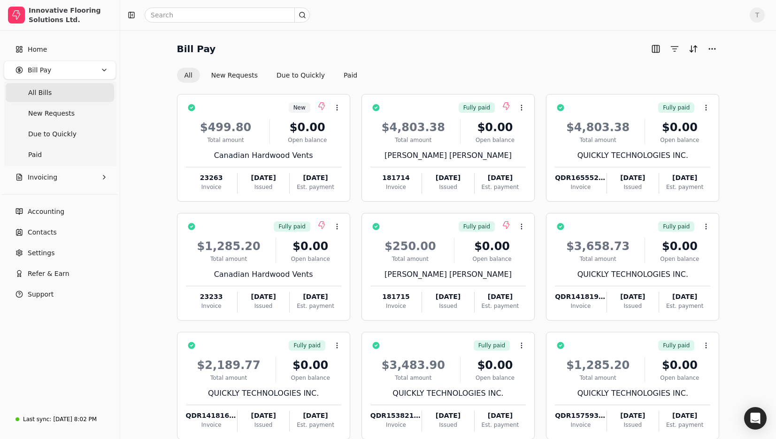
scroll to position [53, 0]
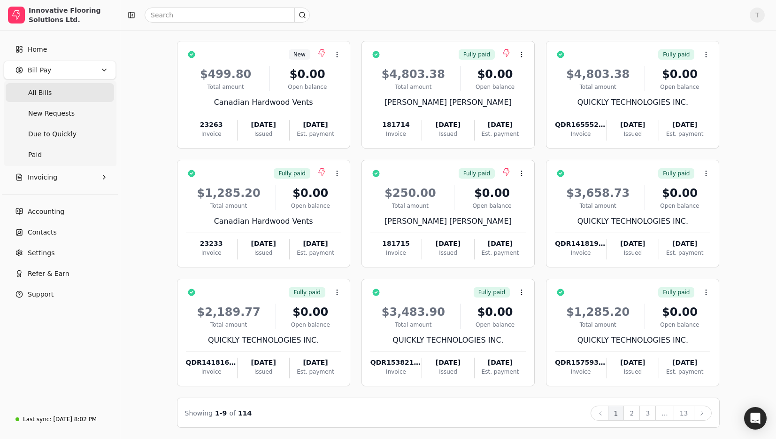
click at [759, 15] on span "T" at bounding box center [757, 15] width 15 height 15
click at [694, 71] on span "Sign Out" at bounding box center [693, 71] width 28 height 10
